Goal: Transaction & Acquisition: Purchase product/service

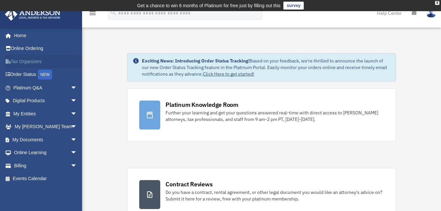
click at [33, 61] on link "Tax Organizers" at bounding box center [46, 61] width 82 height 13
click at [36, 140] on link "My Documents arrow_drop_down" at bounding box center [46, 139] width 82 height 13
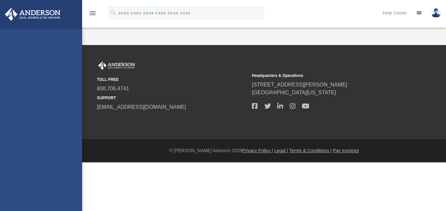
click at [70, 138] on div "[EMAIL_ADDRESS][DOMAIN_NAME] Sign Out [EMAIL_ADDRESS][DOMAIN_NAME] Home Online …" at bounding box center [41, 133] width 82 height 211
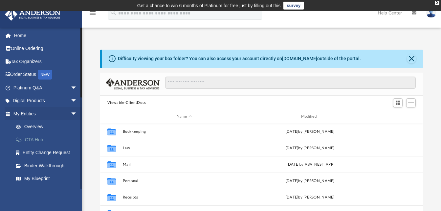
scroll to position [144, 318]
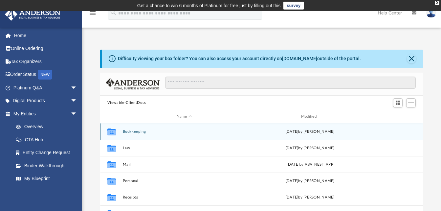
click at [122, 132] on div "Collaborated Folder Bookkeeping [DATE] by [PERSON_NAME]" at bounding box center [261, 131] width 323 height 16
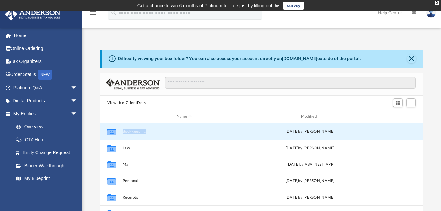
click at [122, 132] on div "Collaborated Folder Bookkeeping [DATE] by [PERSON_NAME]" at bounding box center [261, 131] width 323 height 16
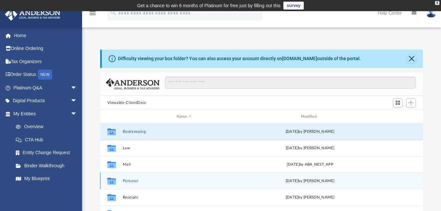
click at [114, 182] on icon "grid" at bounding box center [111, 181] width 9 height 5
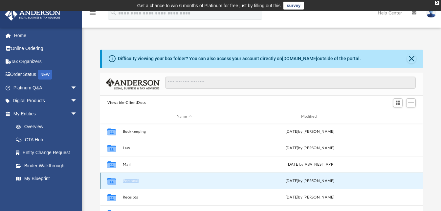
click at [114, 182] on icon "grid" at bounding box center [111, 181] width 9 height 5
click at [303, 182] on div "[DATE] by [PERSON_NAME]" at bounding box center [309, 181] width 123 height 6
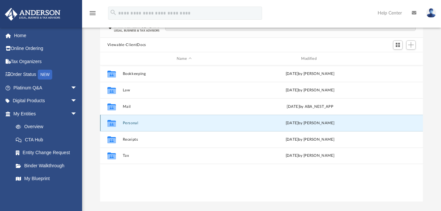
scroll to position [58, 0]
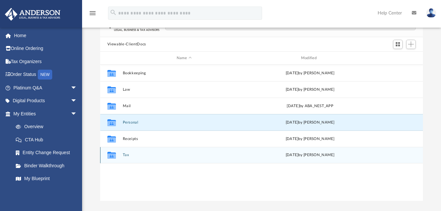
click at [111, 155] on icon "grid" at bounding box center [111, 155] width 9 height 7
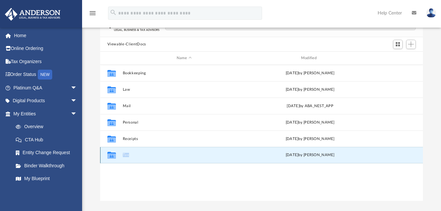
click at [111, 155] on icon "grid" at bounding box center [111, 155] width 9 height 7
click at [124, 43] on button "Viewable-ClientDocs" at bounding box center [126, 44] width 39 height 6
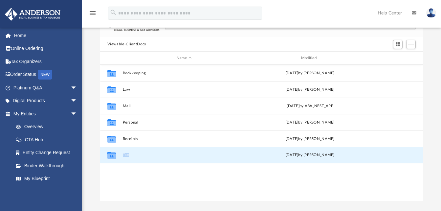
click at [124, 43] on button "Viewable-ClientDocs" at bounding box center [126, 44] width 39 height 6
click at [110, 157] on icon "grid" at bounding box center [111, 155] width 9 height 7
click at [288, 155] on div "[DATE] by [PERSON_NAME]" at bounding box center [309, 155] width 123 height 6
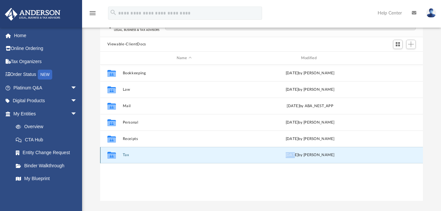
scroll to position [118, 0]
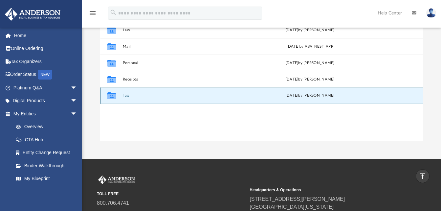
click at [109, 95] on icon "grid" at bounding box center [111, 96] width 9 height 5
click at [290, 95] on div "[DATE] by [PERSON_NAME]" at bounding box center [309, 96] width 123 height 6
click at [112, 93] on icon "Collaborated Folder" at bounding box center [111, 95] width 11 height 11
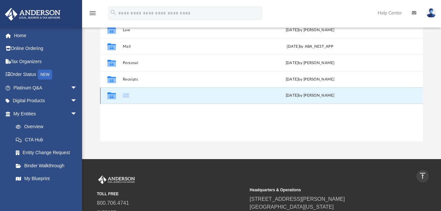
click at [112, 93] on icon "Collaborated Folder" at bounding box center [111, 95] width 11 height 11
click at [112, 92] on icon "Collaborated Folder" at bounding box center [111, 95] width 11 height 11
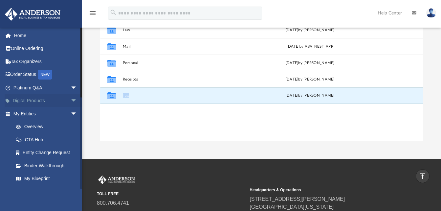
click at [35, 101] on link "Digital Products arrow_drop_down" at bounding box center [46, 100] width 82 height 13
click at [71, 100] on span "arrow_drop_down" at bounding box center [77, 100] width 13 height 13
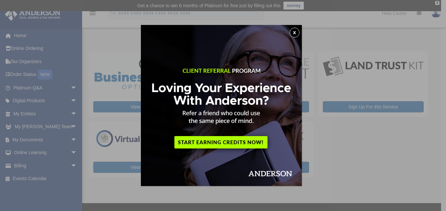
click at [34, 139] on div "x" at bounding box center [223, 105] width 446 height 211
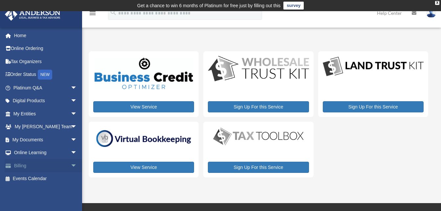
click at [21, 166] on link "Billing arrow_drop_down" at bounding box center [46, 165] width 82 height 13
click at [71, 163] on span "arrow_drop_down" at bounding box center [77, 165] width 13 height 13
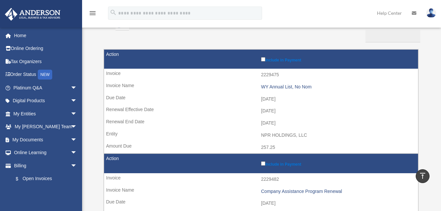
scroll to position [75, 0]
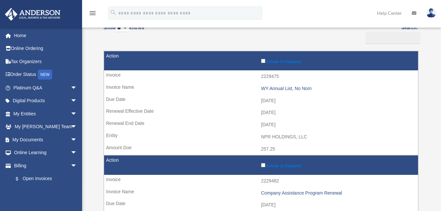
click at [264, 63] on label "Include in Payment" at bounding box center [338, 60] width 154 height 7
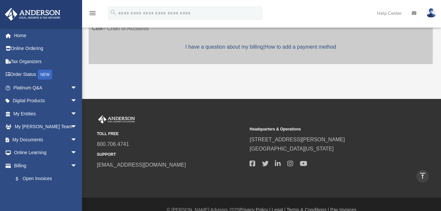
scroll to position [0, 0]
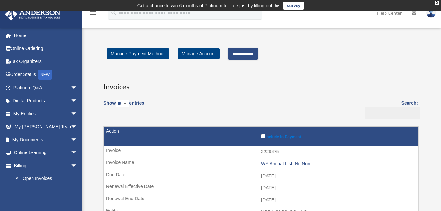
click at [252, 54] on input "**********" at bounding box center [243, 54] width 30 height 12
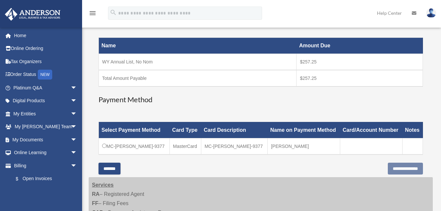
scroll to position [108, 0]
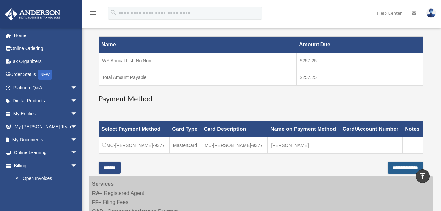
click at [390, 166] on input "**********" at bounding box center [405, 167] width 35 height 12
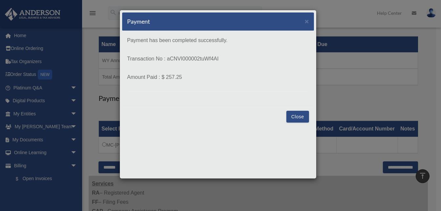
click at [299, 117] on button "Close" at bounding box center [297, 117] width 23 height 12
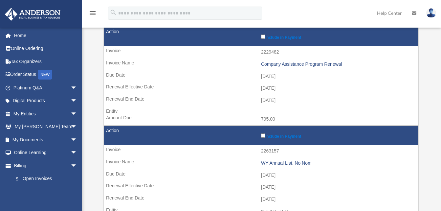
scroll to position [105, 0]
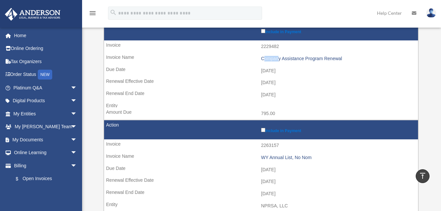
drag, startPoint x: 261, startPoint y: 59, endPoint x: 276, endPoint y: 60, distance: 15.1
click at [276, 60] on div "Company Assistance Program Renewal" at bounding box center [338, 59] width 154 height 6
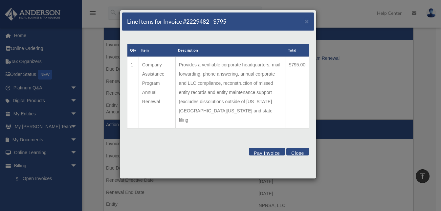
click at [293, 148] on button "Close" at bounding box center [297, 152] width 23 height 8
